Goal: Task Accomplishment & Management: Complete application form

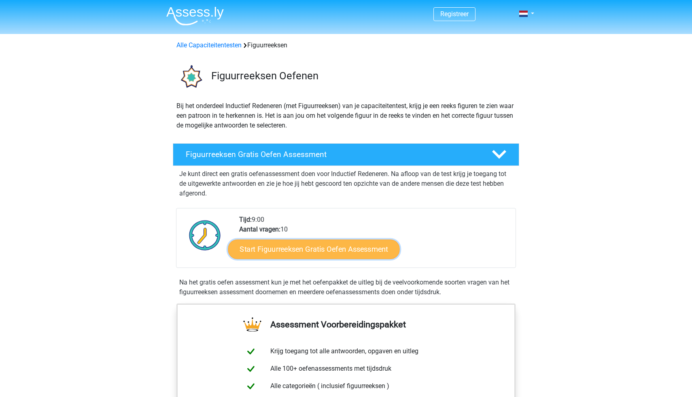
click at [310, 248] on link "Start Figuurreeksen Gratis Oefen Assessment" at bounding box center [314, 248] width 172 height 19
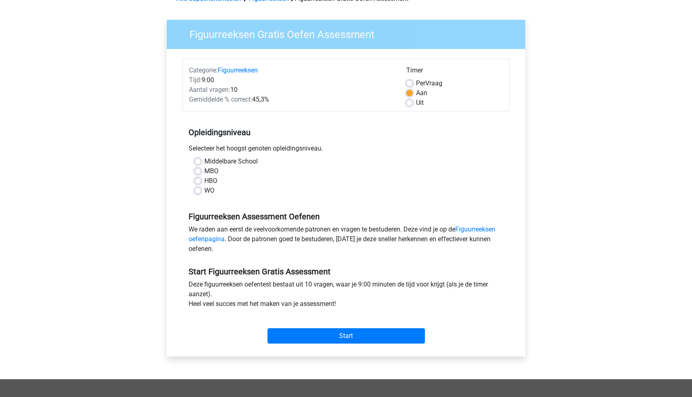
scroll to position [50, 0]
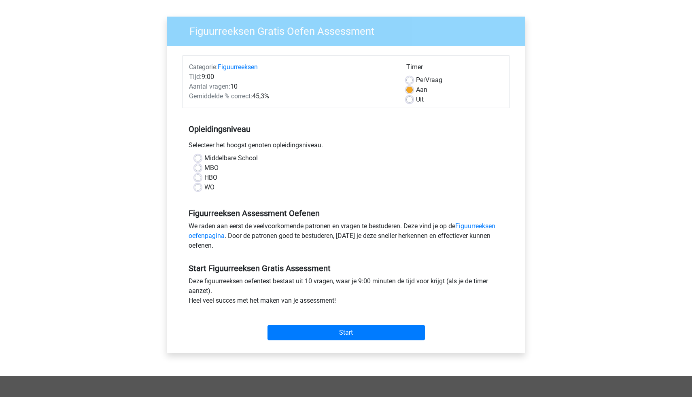
click at [204, 188] on label "WO" at bounding box center [209, 188] width 10 height 10
click at [198, 188] on input "WO" at bounding box center [198, 187] width 6 height 8
radio input "true"
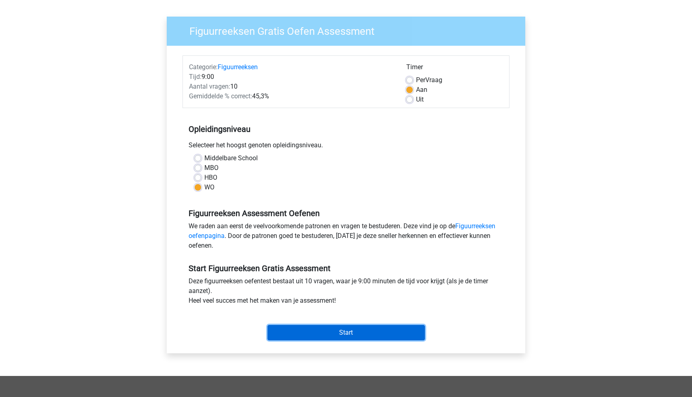
click at [339, 333] on input "Start" at bounding box center [346, 332] width 157 height 15
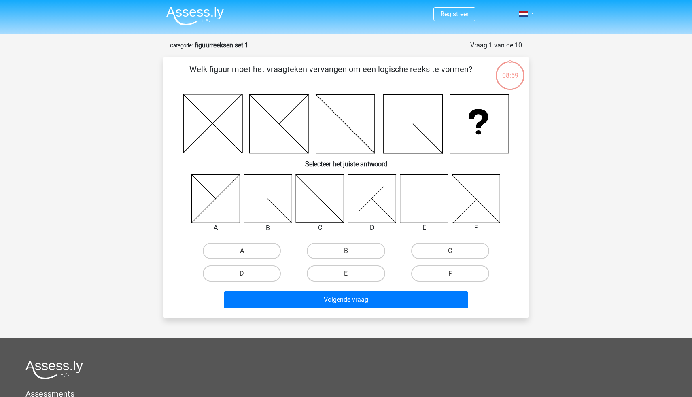
click at [450, 189] on div at bounding box center [476, 198] width 61 height 49
click at [362, 273] on label "E" at bounding box center [346, 273] width 78 height 16
click at [351, 274] on input "E" at bounding box center [348, 276] width 5 height 5
radio input "true"
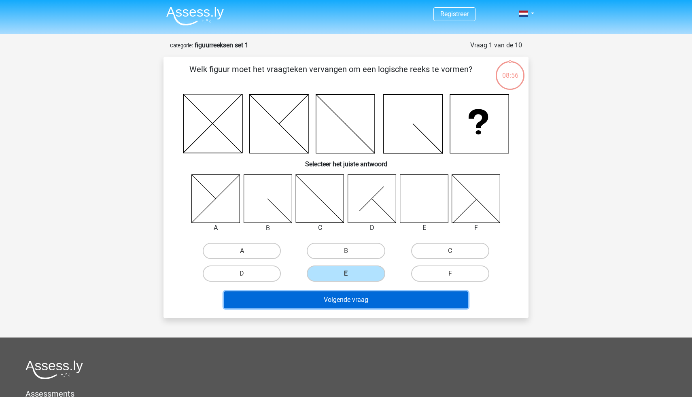
click at [384, 302] on button "Volgende vraag" at bounding box center [346, 299] width 245 height 17
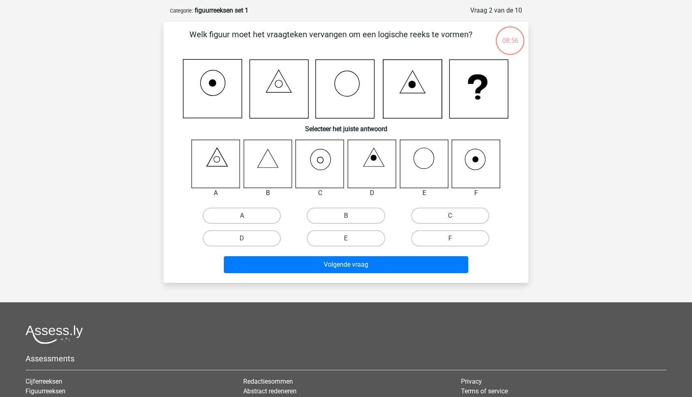
scroll to position [40, 0]
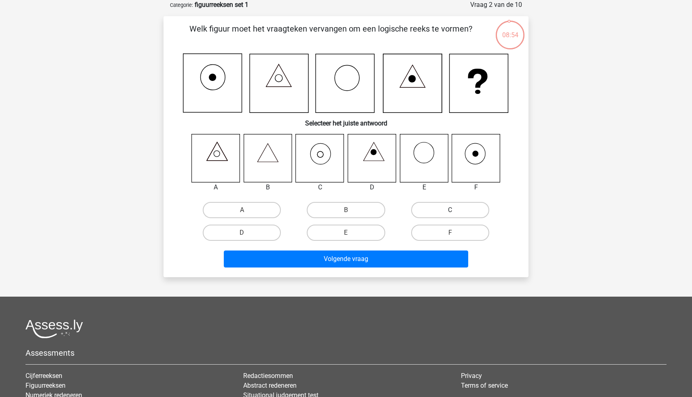
click at [446, 211] on label "C" at bounding box center [450, 210] width 78 height 16
click at [450, 211] on input "C" at bounding box center [452, 212] width 5 height 5
radio input "true"
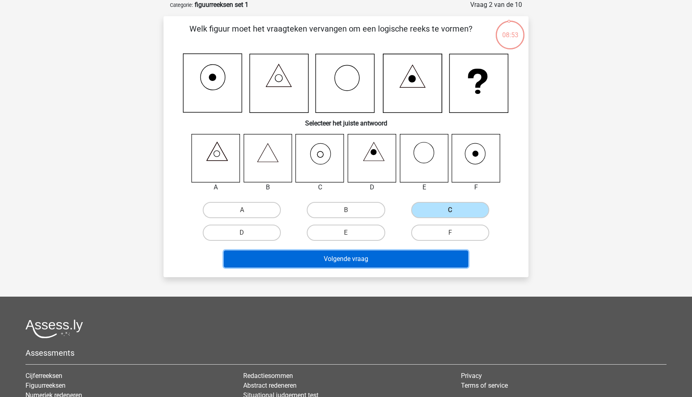
click at [439, 255] on button "Volgende vraag" at bounding box center [346, 259] width 245 height 17
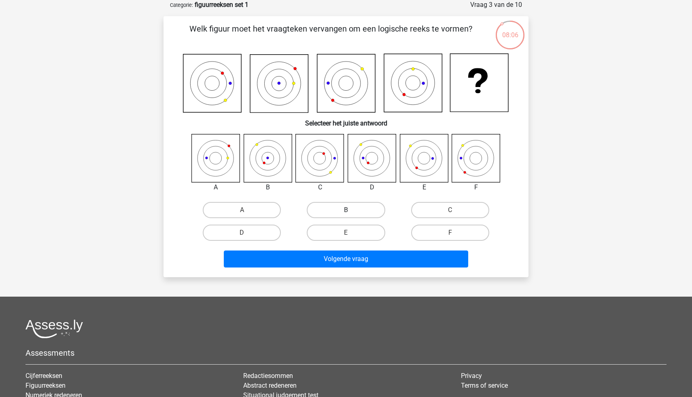
click at [335, 206] on label "B" at bounding box center [346, 210] width 78 height 16
click at [346, 210] on input "B" at bounding box center [348, 212] width 5 height 5
radio input "true"
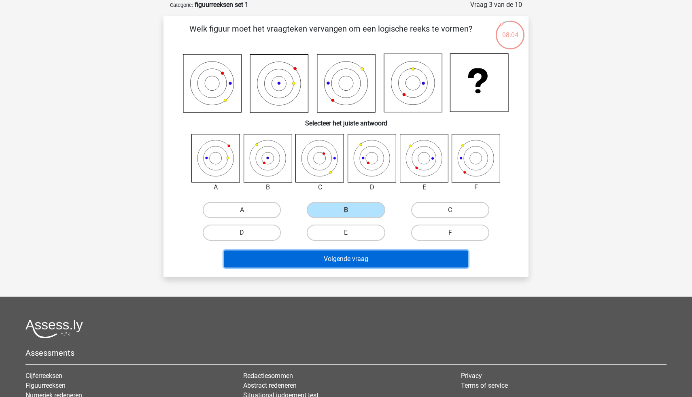
click at [344, 260] on button "Volgende vraag" at bounding box center [346, 259] width 245 height 17
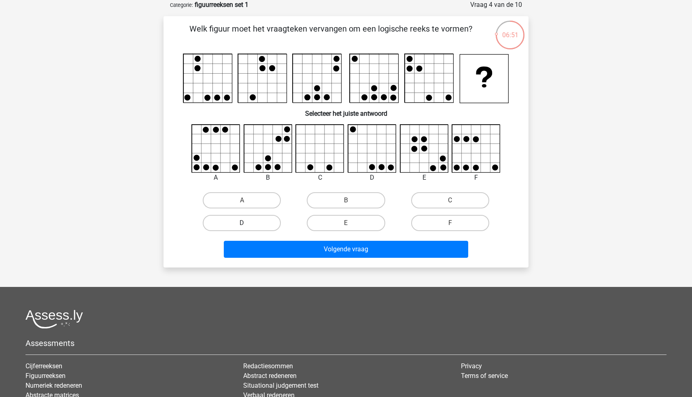
click at [255, 223] on label "D" at bounding box center [242, 223] width 78 height 16
click at [247, 223] on input "D" at bounding box center [244, 225] width 5 height 5
radio input "true"
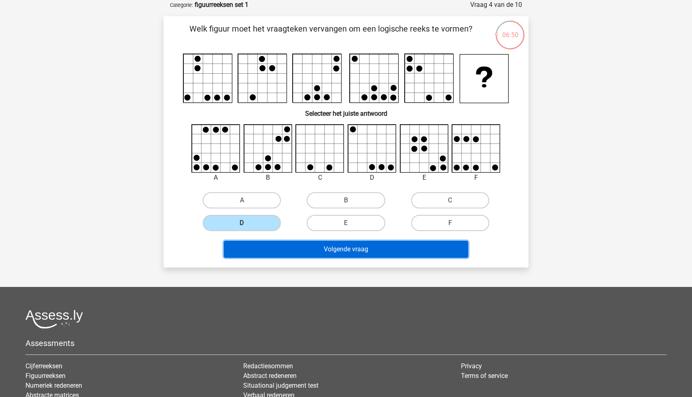
click at [339, 251] on button "Volgende vraag" at bounding box center [346, 249] width 245 height 17
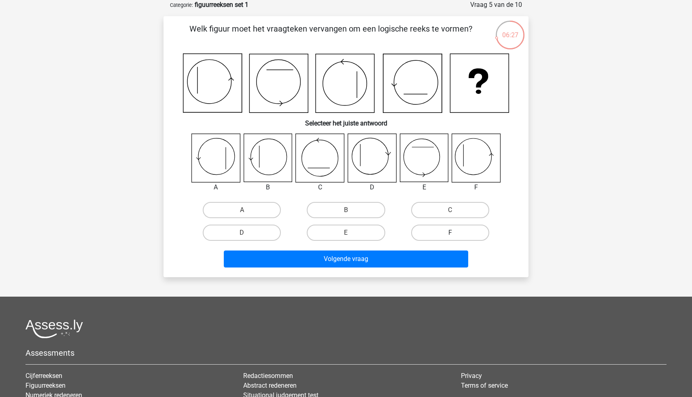
click at [454, 232] on label "F" at bounding box center [450, 233] width 78 height 16
click at [454, 233] on input "F" at bounding box center [452, 235] width 5 height 5
radio input "true"
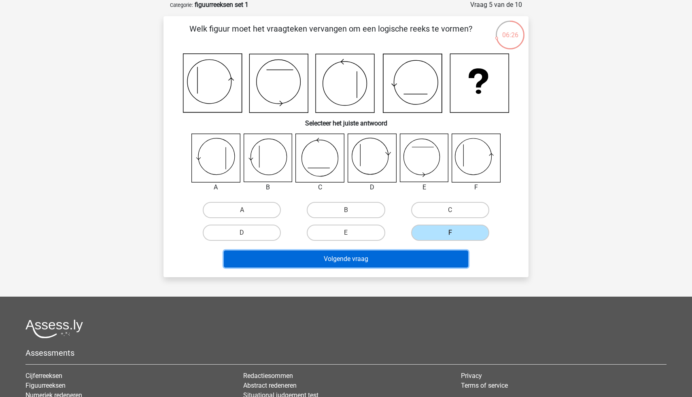
click at [446, 265] on button "Volgende vraag" at bounding box center [346, 259] width 245 height 17
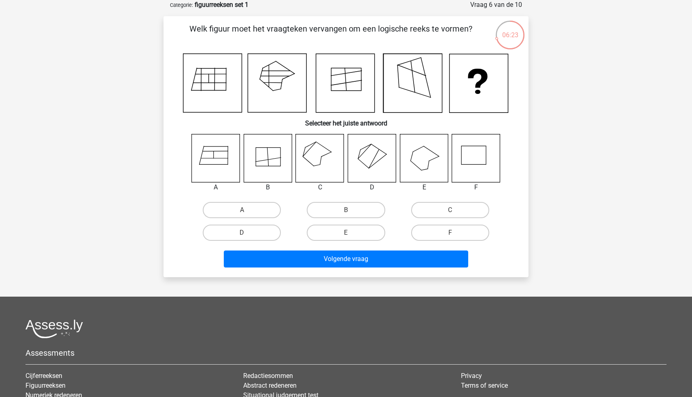
click at [329, 170] on icon at bounding box center [320, 158] width 48 height 48
click at [436, 209] on label "C" at bounding box center [450, 210] width 78 height 16
click at [450, 210] on input "C" at bounding box center [452, 212] width 5 height 5
radio input "true"
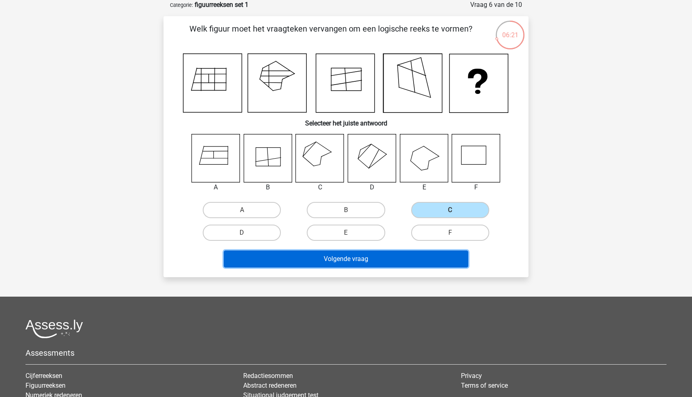
click at [442, 252] on button "Volgende vraag" at bounding box center [346, 259] width 245 height 17
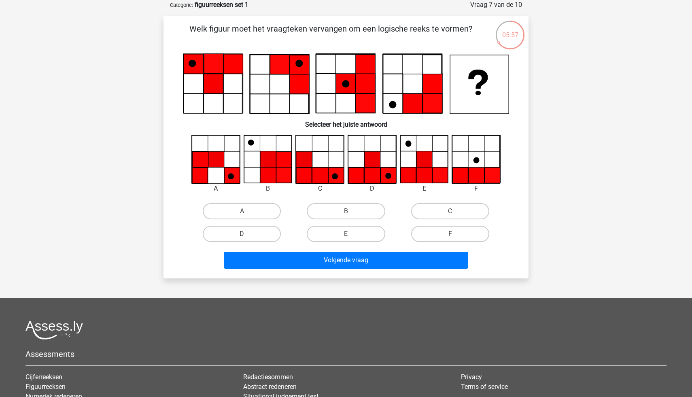
click at [343, 230] on label "E" at bounding box center [346, 234] width 78 height 16
click at [346, 234] on input "E" at bounding box center [348, 236] width 5 height 5
radio input "true"
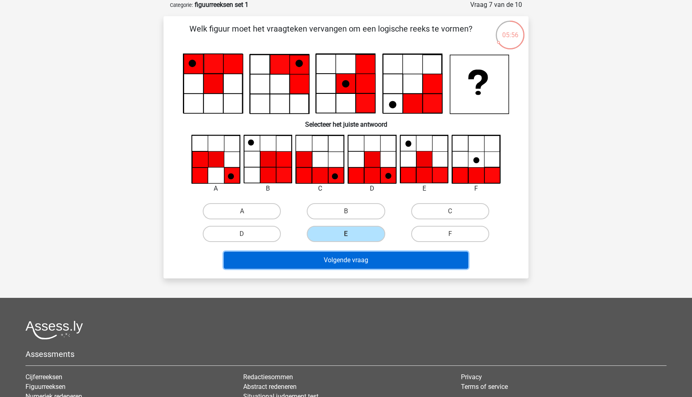
click at [358, 264] on button "Volgende vraag" at bounding box center [346, 260] width 245 height 17
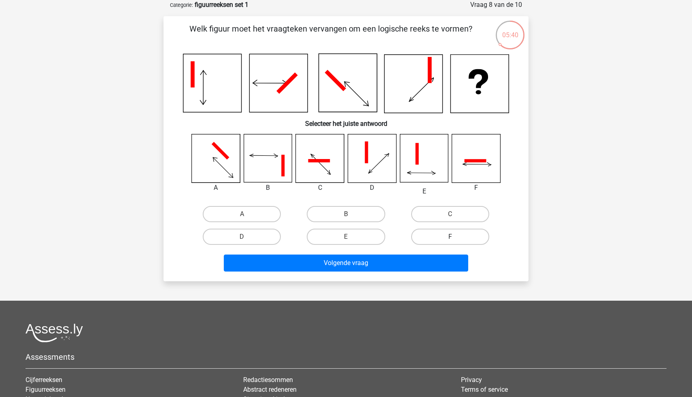
click at [440, 234] on label "F" at bounding box center [450, 237] width 78 height 16
click at [450, 237] on input "F" at bounding box center [452, 239] width 5 height 5
radio input "true"
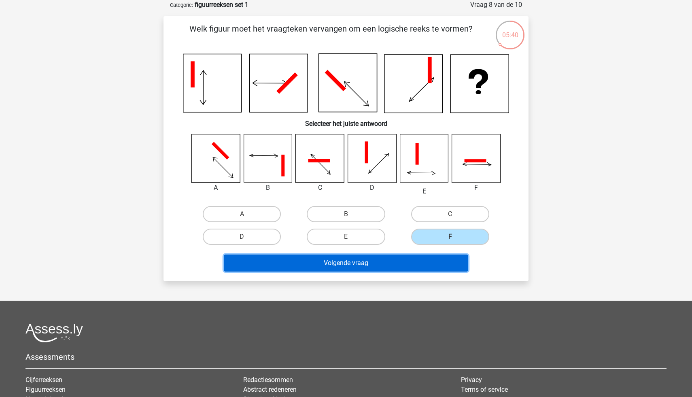
click at [442, 259] on button "Volgende vraag" at bounding box center [346, 263] width 245 height 17
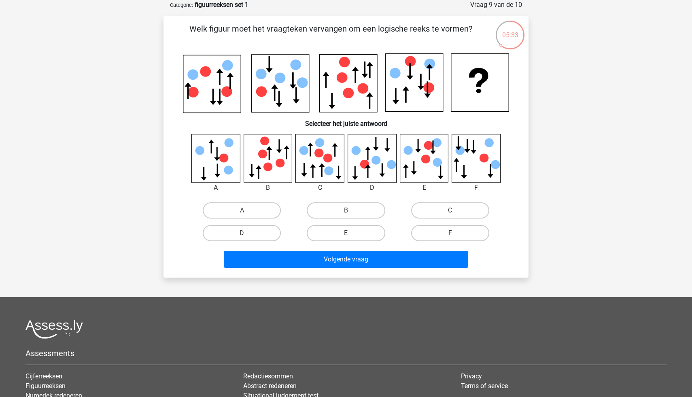
click at [363, 209] on label "B" at bounding box center [346, 210] width 78 height 16
click at [351, 210] on input "B" at bounding box center [348, 212] width 5 height 5
radio input "true"
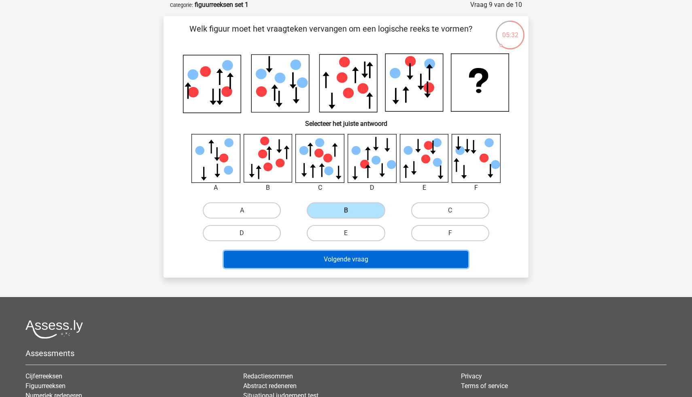
click at [380, 262] on button "Volgende vraag" at bounding box center [346, 259] width 245 height 17
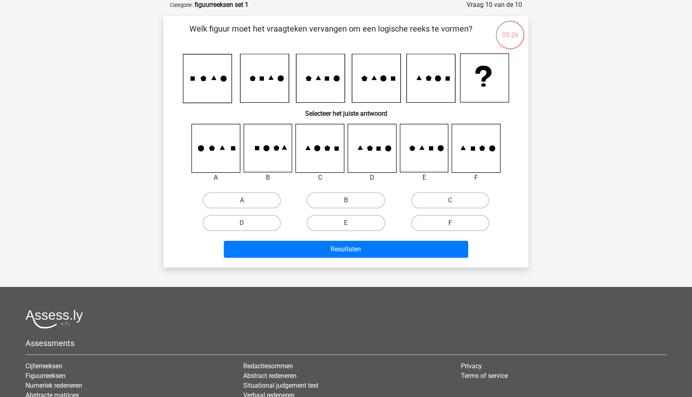
click at [436, 222] on label "F" at bounding box center [450, 223] width 78 height 16
click at [450, 223] on input "F" at bounding box center [452, 225] width 5 height 5
radio input "true"
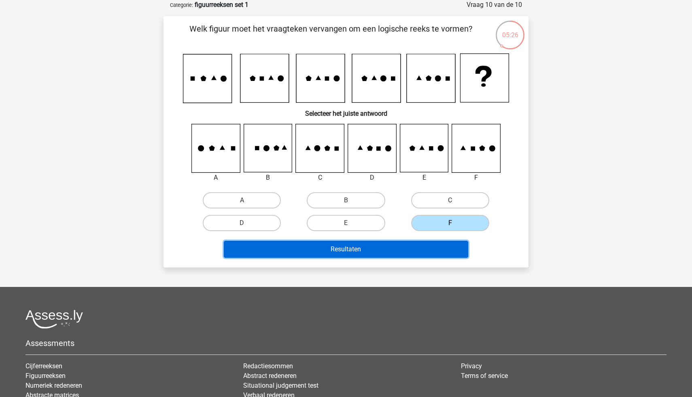
click at [437, 245] on button "Resultaten" at bounding box center [346, 249] width 245 height 17
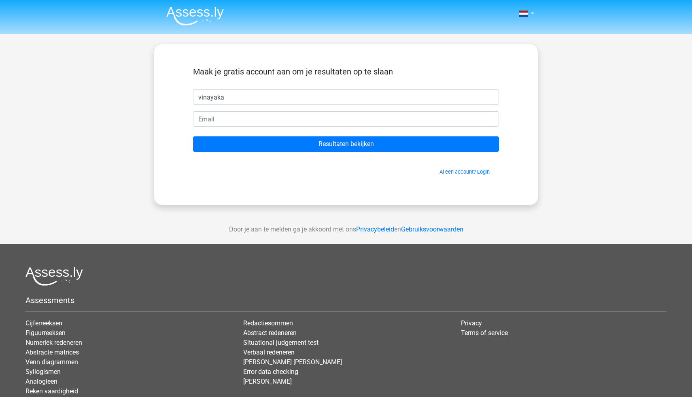
type input "vinayaka"
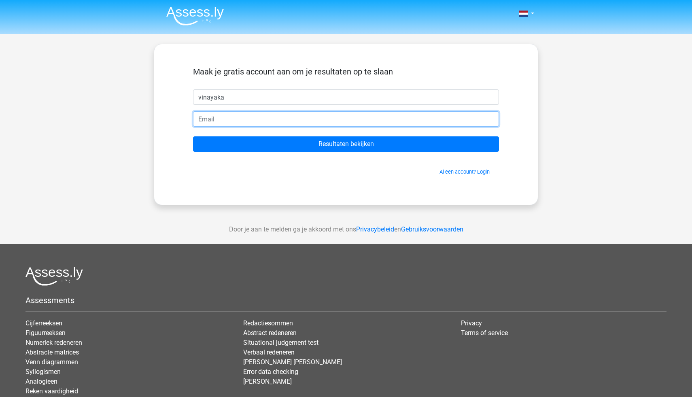
click at [398, 120] on input "email" at bounding box center [346, 118] width 306 height 15
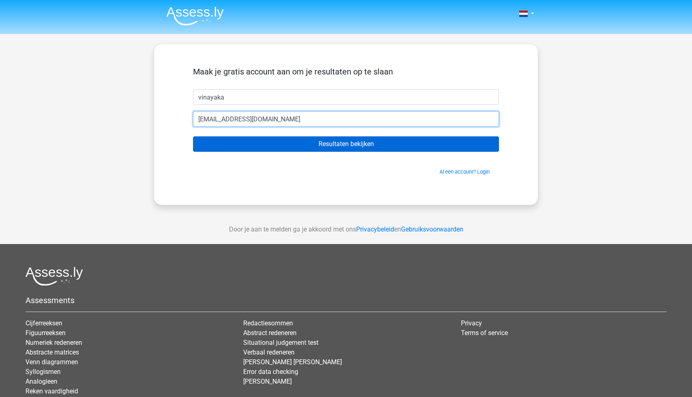
type input "vinayakapunjabi434@gmail.com"
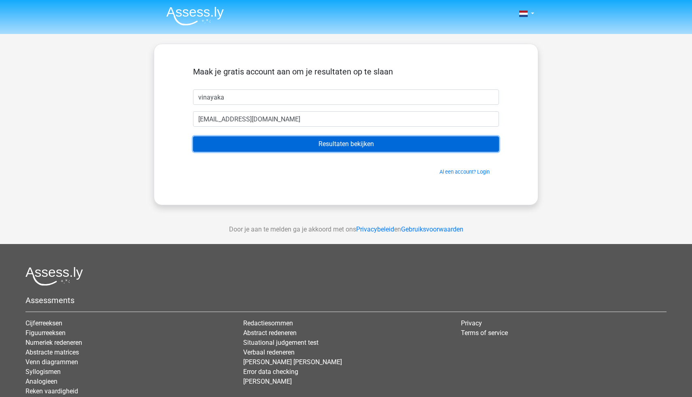
click at [213, 143] on input "Resultaten bekijken" at bounding box center [346, 143] width 306 height 15
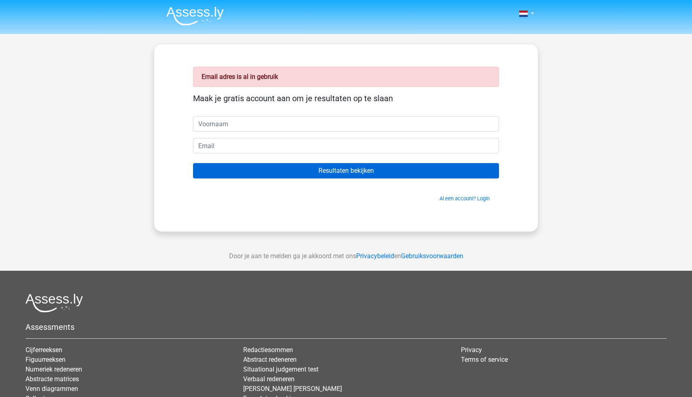
drag, startPoint x: 231, startPoint y: 124, endPoint x: 257, endPoint y: 175, distance: 57.4
click at [257, 175] on form "Maak je gratis account aan om je resultaten op te slaan Resultaten bekijken Al …" at bounding box center [346, 147] width 306 height 109
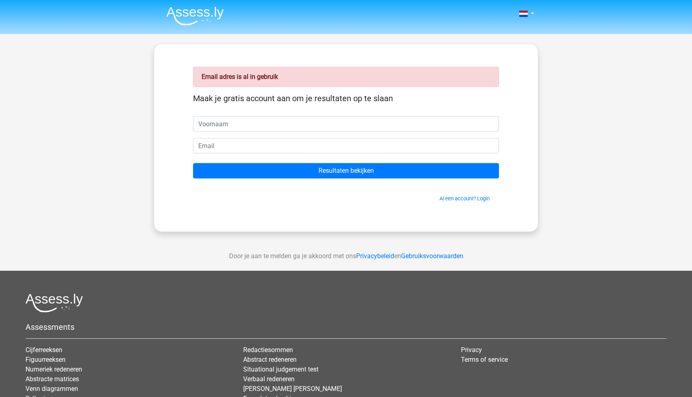
type input "vinayaka"
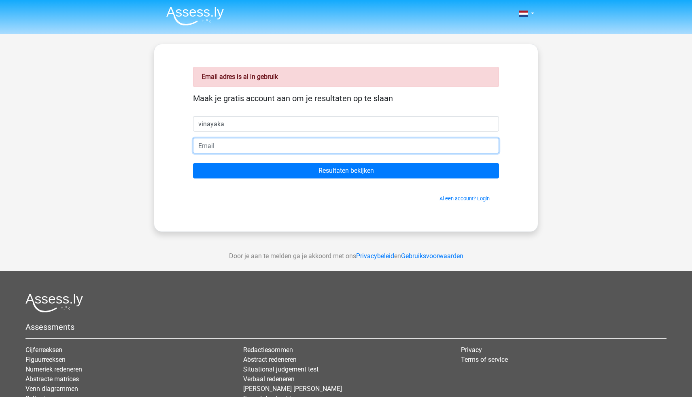
click at [246, 145] on input "email" at bounding box center [346, 145] width 306 height 15
type input "n"
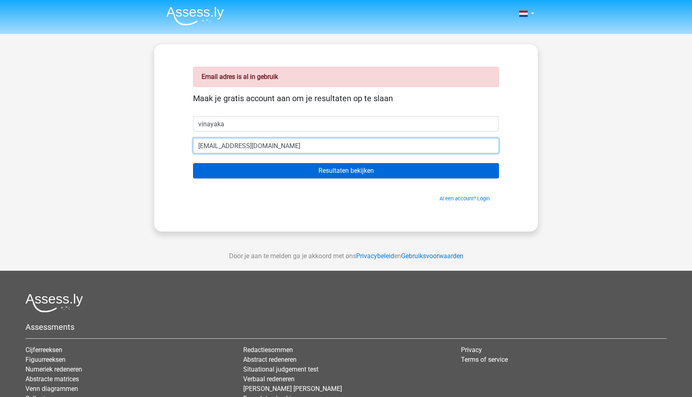
type input "priyankatalreja434@gmail.com"
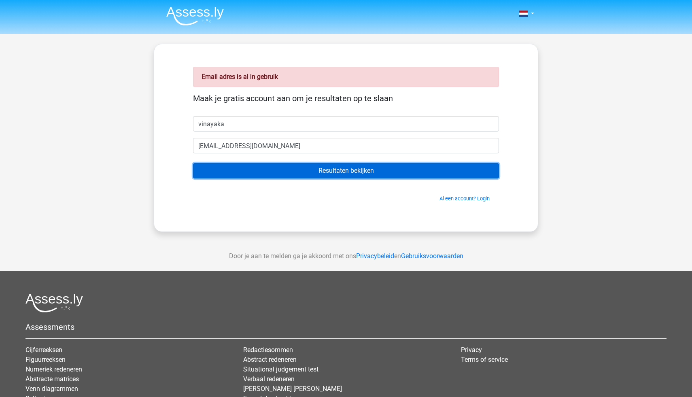
click at [263, 177] on input "Resultaten bekijken" at bounding box center [346, 170] width 306 height 15
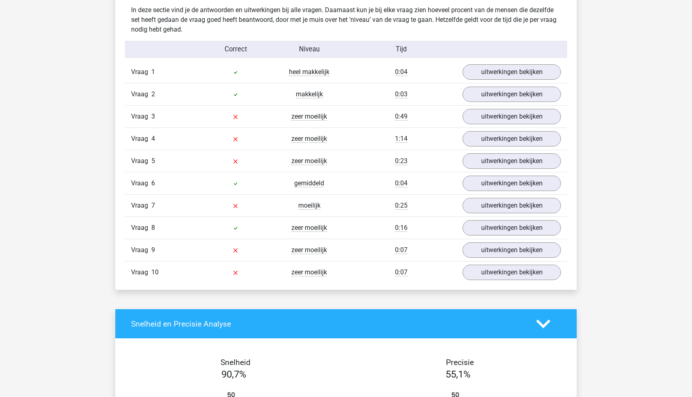
scroll to position [635, 0]
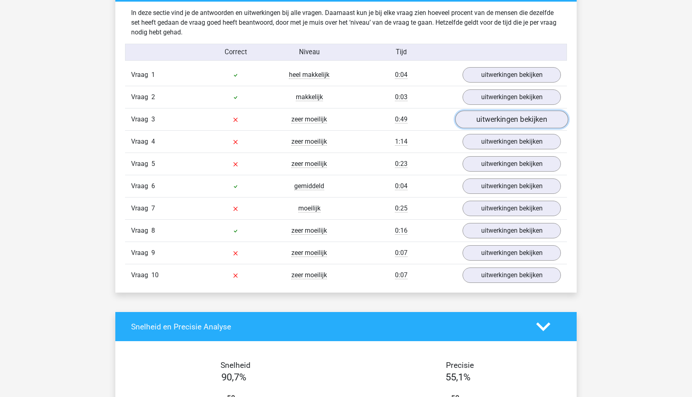
click at [479, 118] on link "uitwerkingen bekijken" at bounding box center [511, 119] width 113 height 18
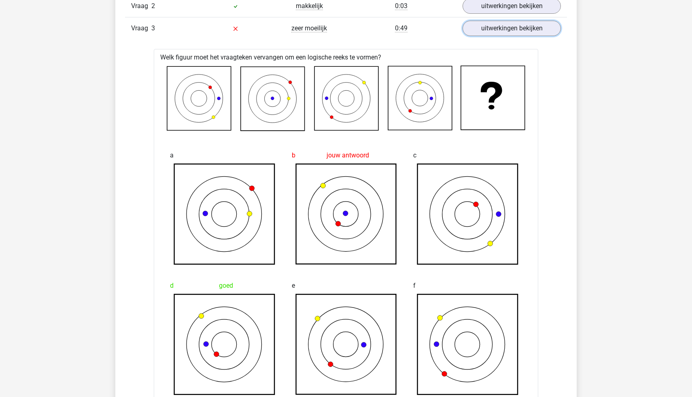
scroll to position [726, 0]
